Goal: Transaction & Acquisition: Purchase product/service

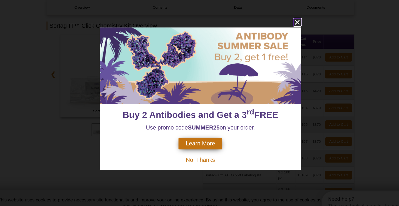
click at [286, 33] on icon "close" at bounding box center [284, 35] width 7 height 7
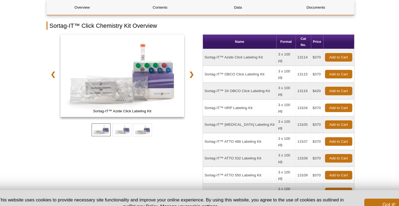
drag, startPoint x: 202, startPoint y: 116, endPoint x: 306, endPoint y: 118, distance: 103.1
click at [306, 134] on tr "Sortag-IT™ ATTO 488 Labeling Kit 3 x 100 µg 13107 $370 Add to Cart" at bounding box center [268, 141] width 133 height 15
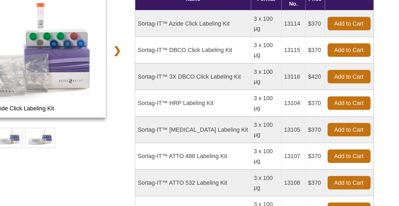
scroll to position [48, 0]
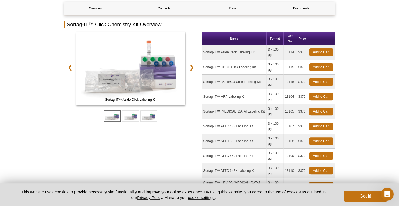
scroll to position [62, 0]
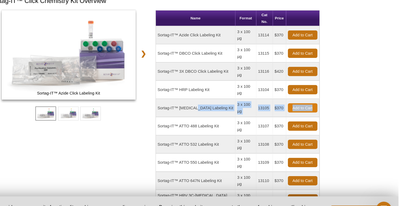
drag, startPoint x: 203, startPoint y: 90, endPoint x: 330, endPoint y: 91, distance: 127.1
click at [330, 104] on tr "Sortag-IT™ Biotin Labeling Kit 3 x 100 µg 13105 $370 Add to Cart" at bounding box center [268, 111] width 133 height 15
click at [242, 104] on td "Sortag-IT™ Biotin Labeling Kit" at bounding box center [234, 111] width 65 height 15
drag, startPoint x: 247, startPoint y: 91, endPoint x: 202, endPoint y: 90, distance: 45.3
click at [202, 104] on td "Sortag-IT™ Biotin Labeling Kit" at bounding box center [234, 111] width 65 height 15
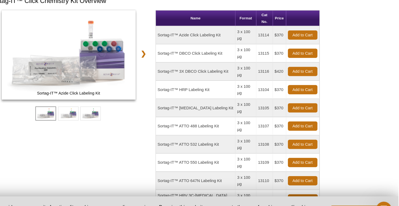
click at [216, 104] on td "Sortag-IT™ Biotin Labeling Kit" at bounding box center [234, 111] width 65 height 15
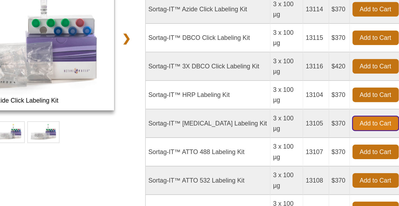
click at [320, 108] on link "Add to Cart" at bounding box center [321, 112] width 24 height 8
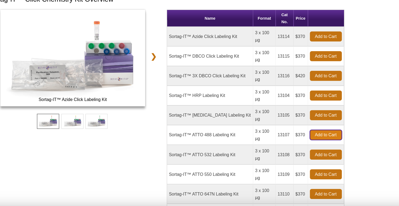
click at [313, 123] on link "Add to Cart" at bounding box center [321, 127] width 24 height 8
